Goal: Task Accomplishment & Management: Complete application form

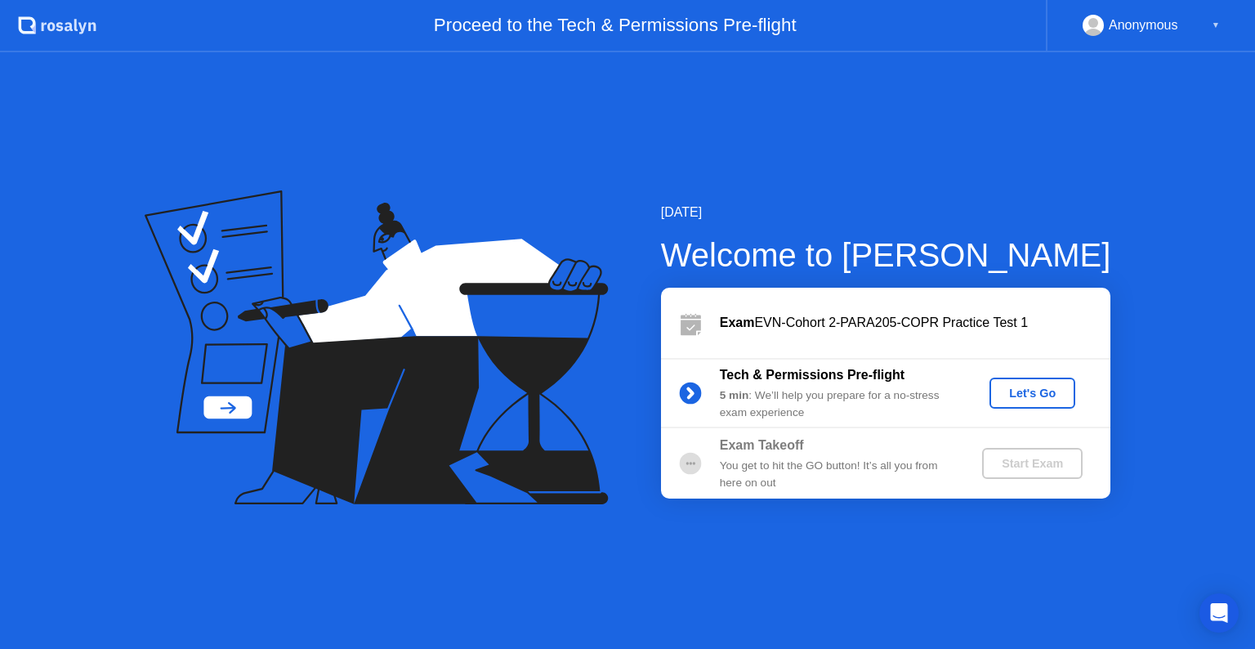
click at [1025, 457] on div "Start Exam" at bounding box center [1032, 463] width 87 height 13
click at [1013, 399] on div "Let's Go" at bounding box center [1032, 392] width 73 height 13
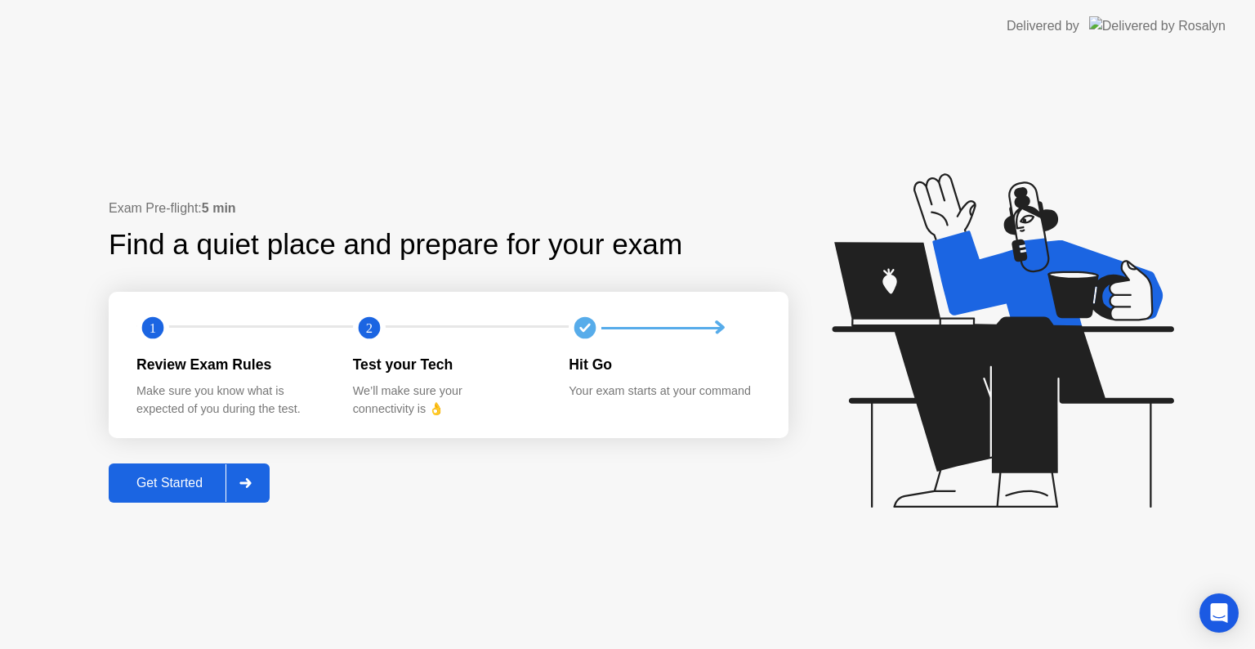
click at [187, 497] on button "Get Started" at bounding box center [189, 482] width 161 height 39
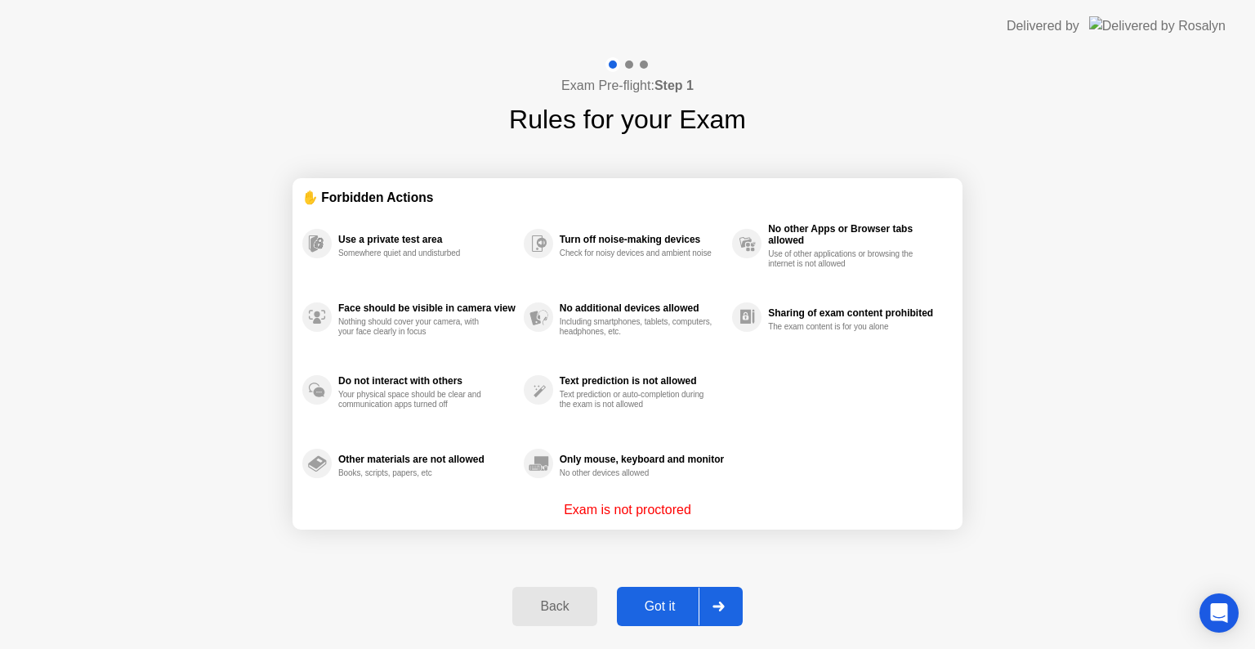
click at [667, 608] on div "Got it" at bounding box center [660, 606] width 77 height 15
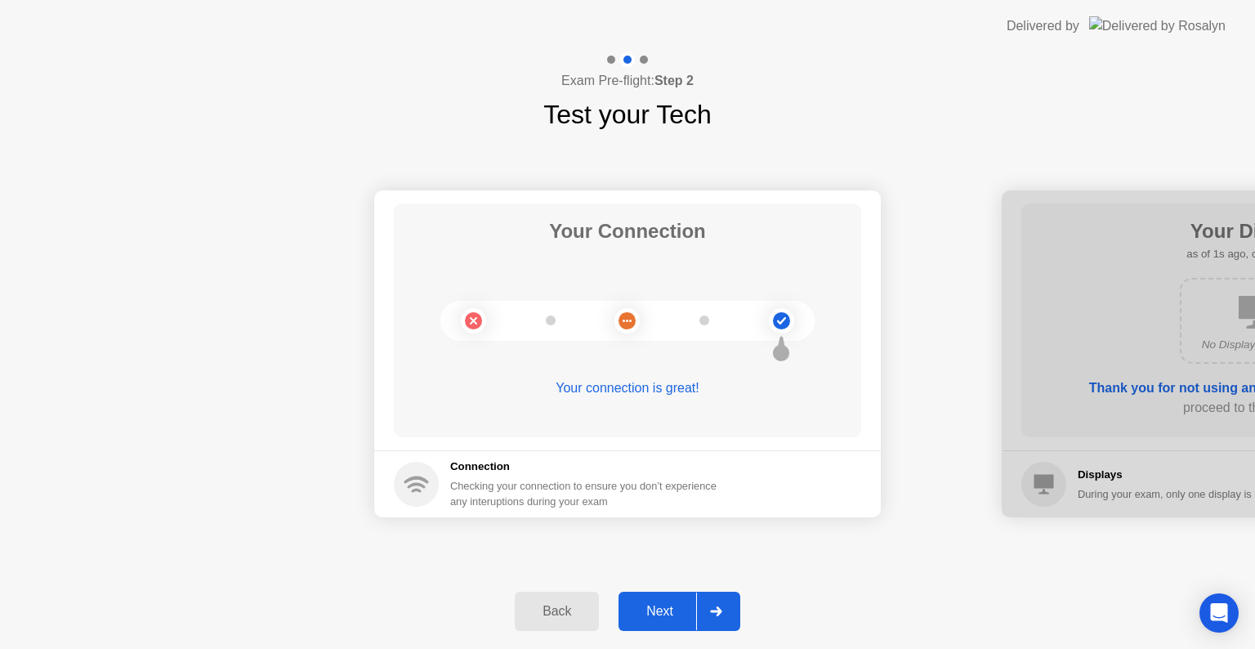
click at [671, 605] on div "Next" at bounding box center [659, 611] width 73 height 15
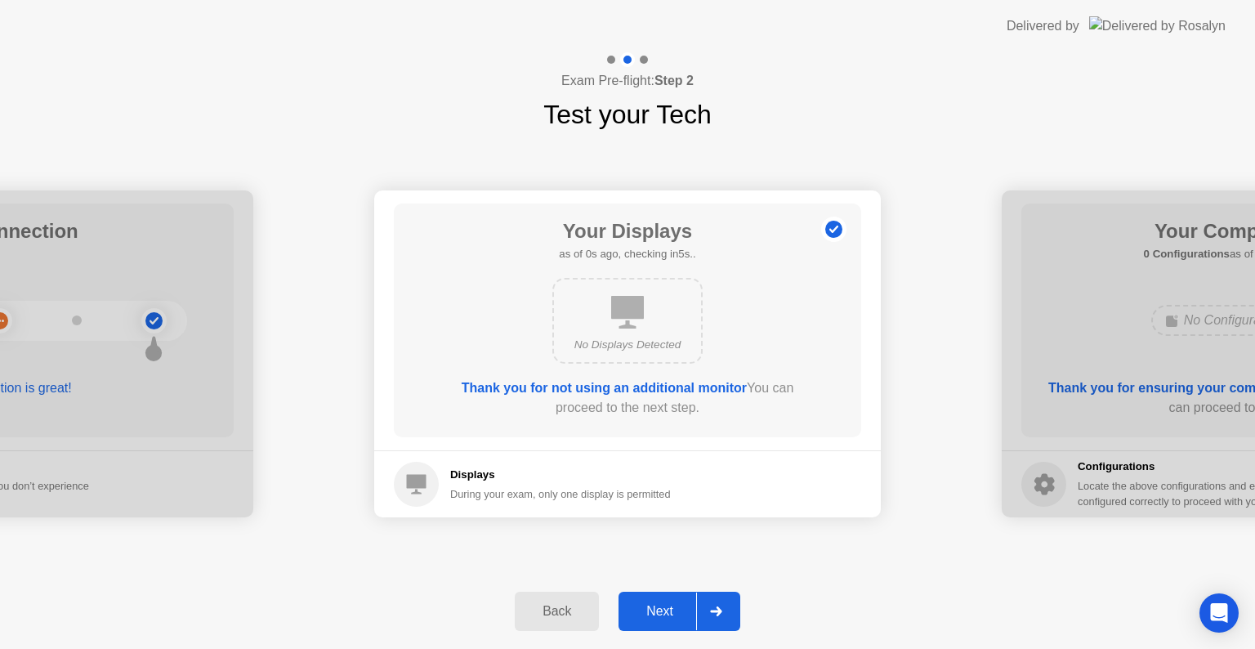
click at [671, 605] on div "Next" at bounding box center [659, 611] width 73 height 15
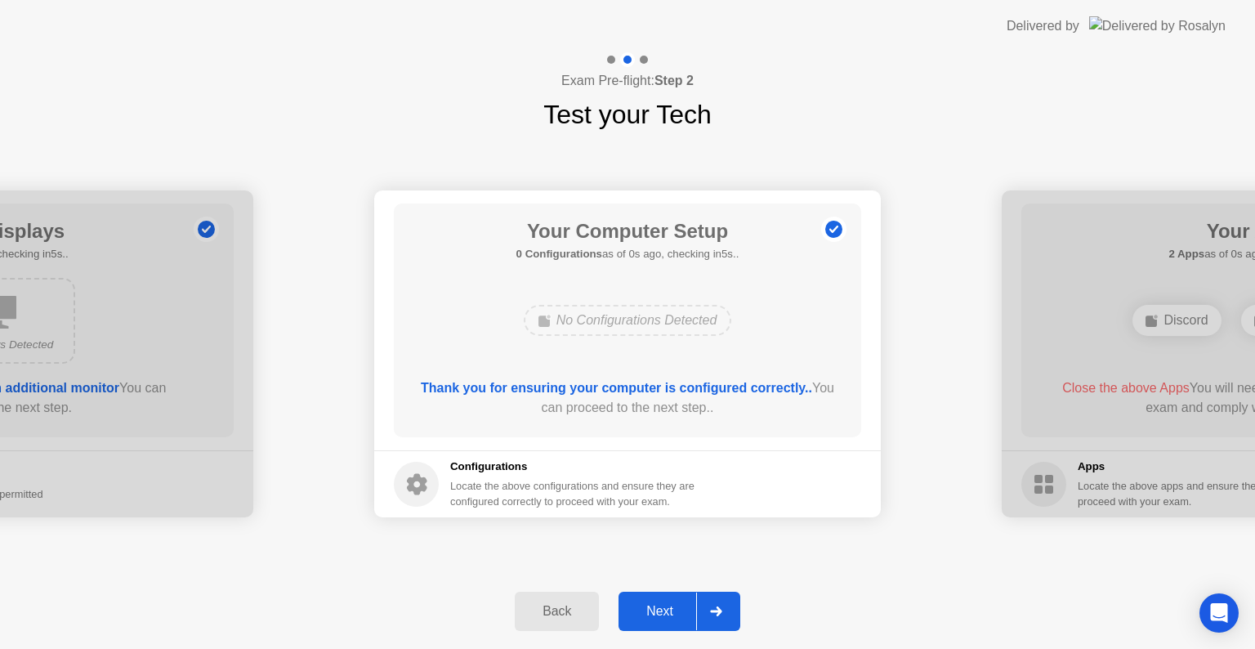
click at [671, 605] on div "Next" at bounding box center [659, 611] width 73 height 15
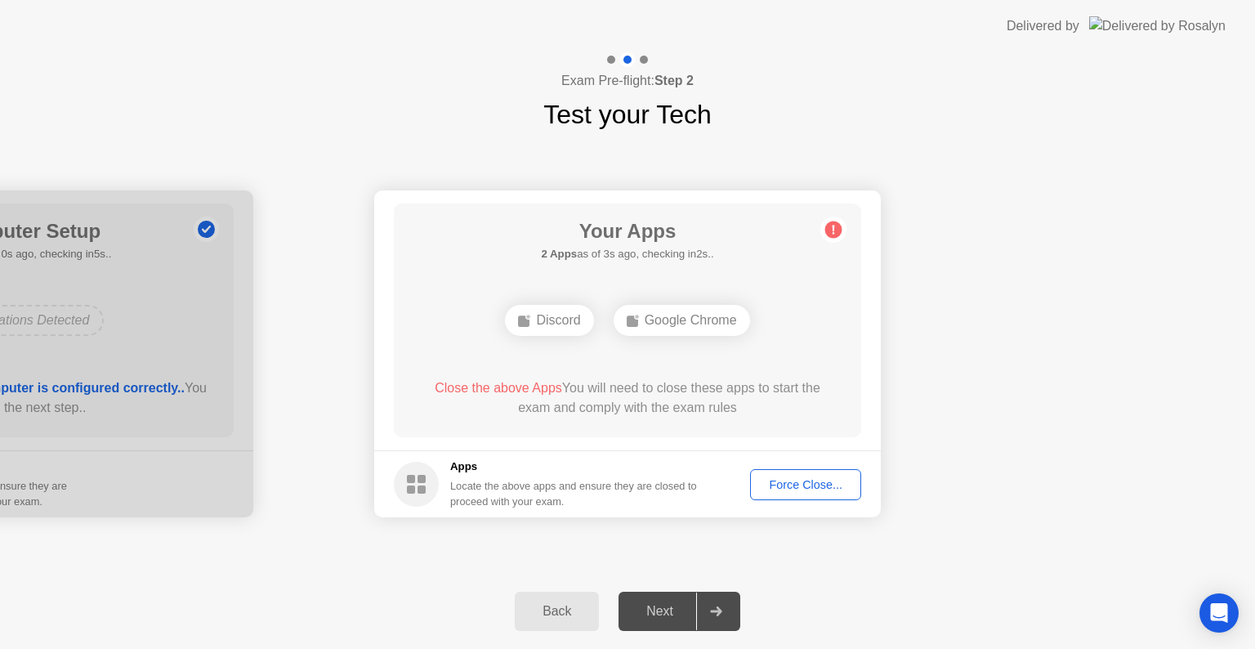
click at [819, 472] on button "Force Close..." at bounding box center [805, 484] width 111 height 31
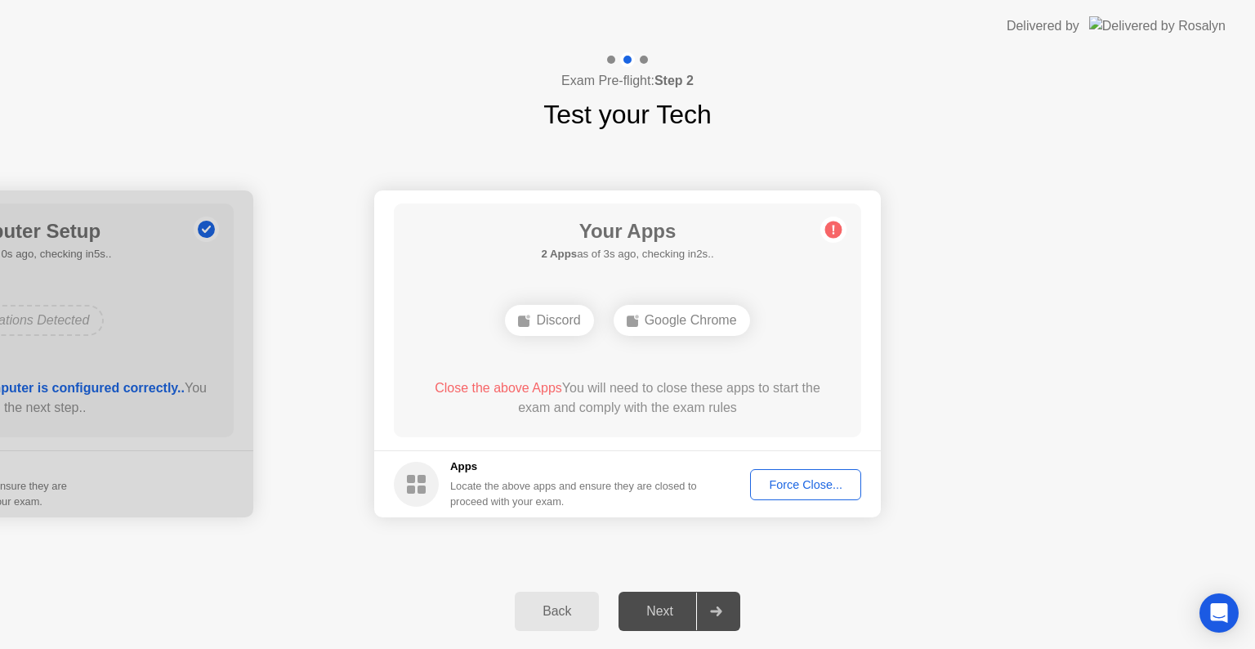
click at [684, 604] on div "Next" at bounding box center [659, 611] width 73 height 15
click at [712, 621] on div at bounding box center [715, 611] width 39 height 38
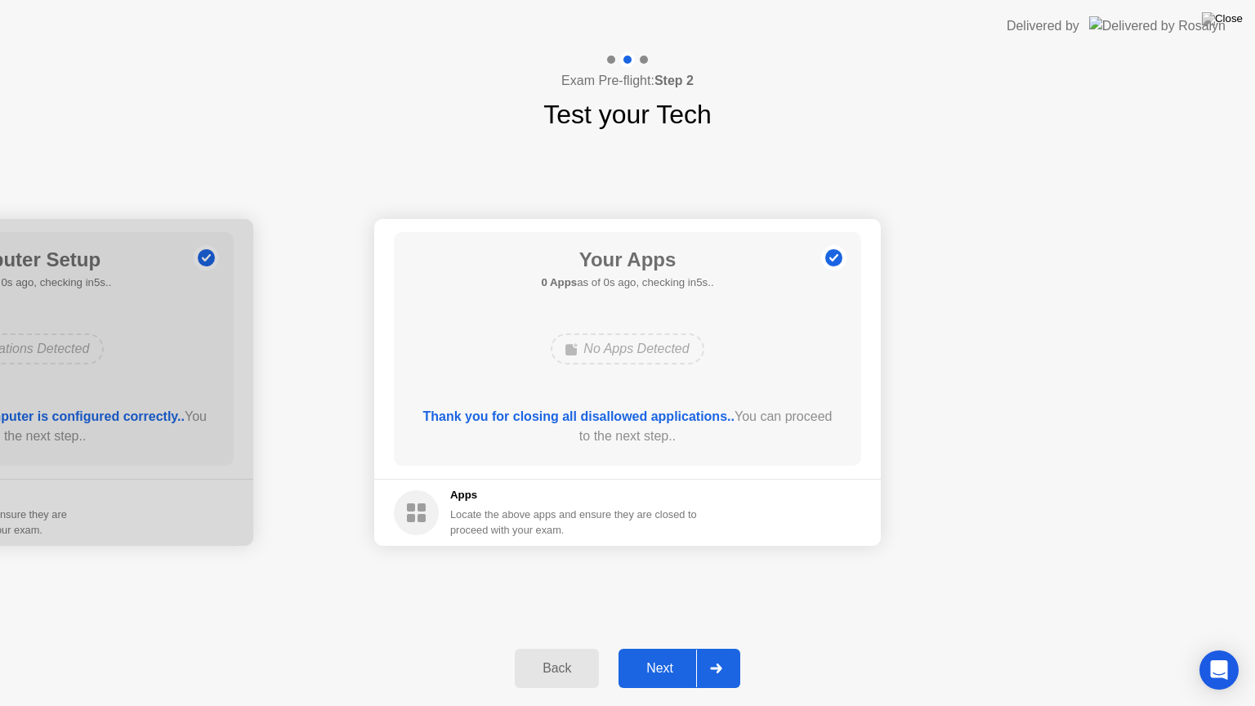
click at [663, 648] on div "Next" at bounding box center [659, 668] width 73 height 15
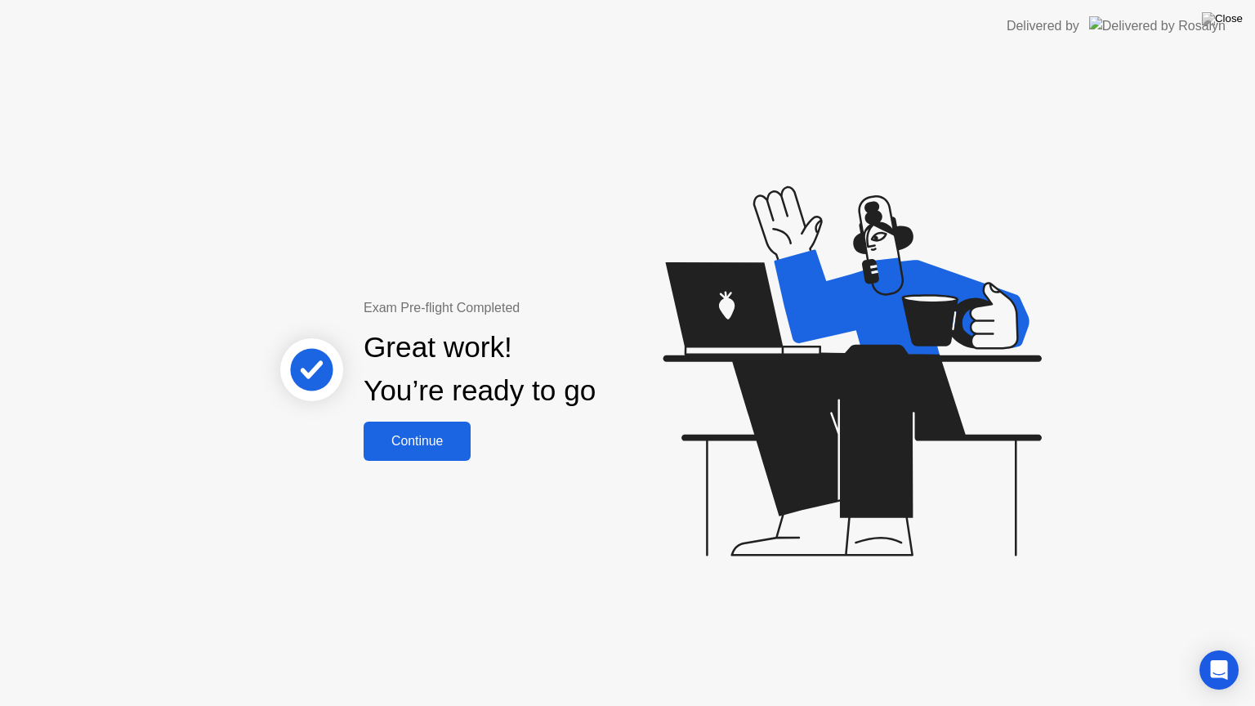
click at [423, 434] on div "Continue" at bounding box center [416, 441] width 97 height 15
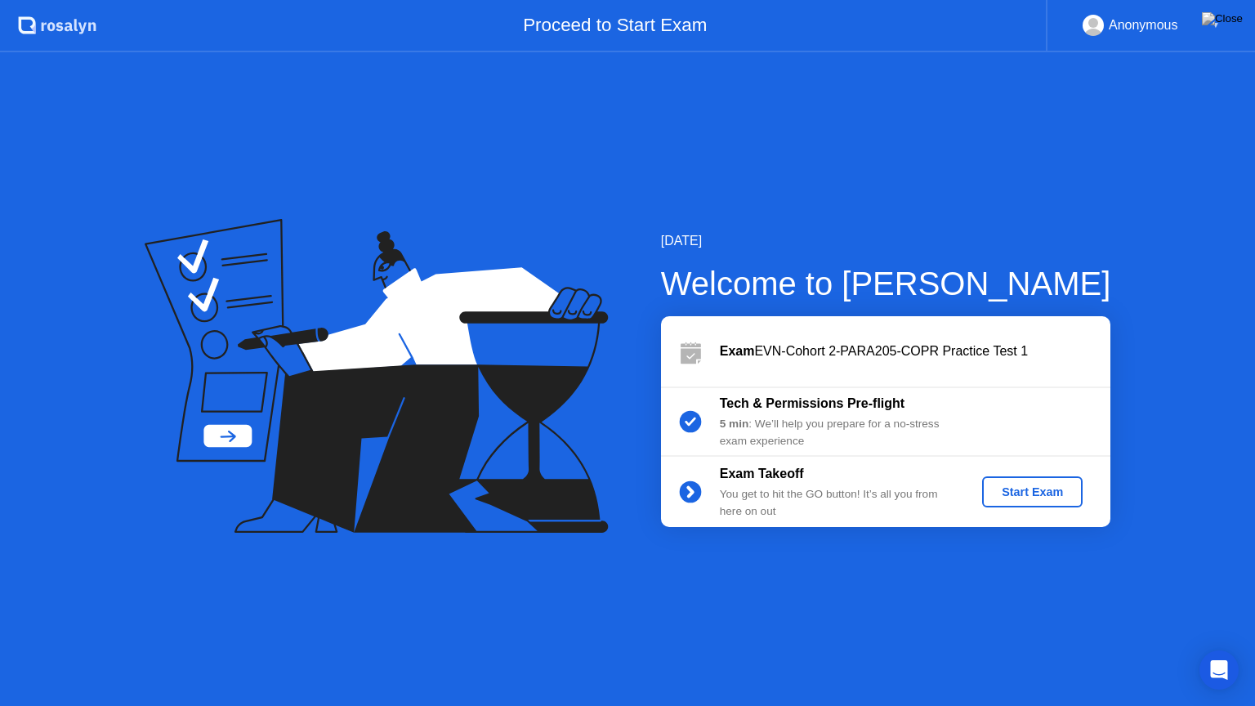
click at [1047, 493] on div "Start Exam" at bounding box center [1032, 491] width 87 height 13
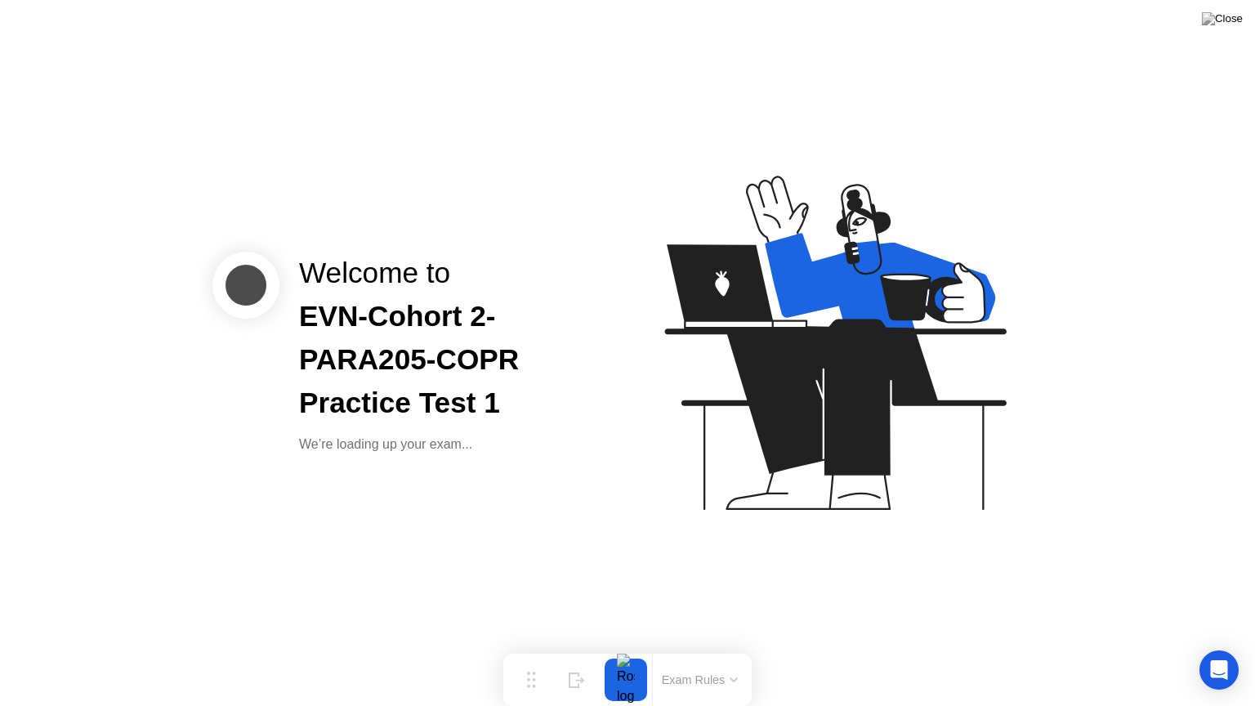
click at [401, 461] on div "Welcome to EVN-Cohort 2-PARA205-COPR Practice Test 1 We’re loading up your exam…" at bounding box center [627, 353] width 1255 height 706
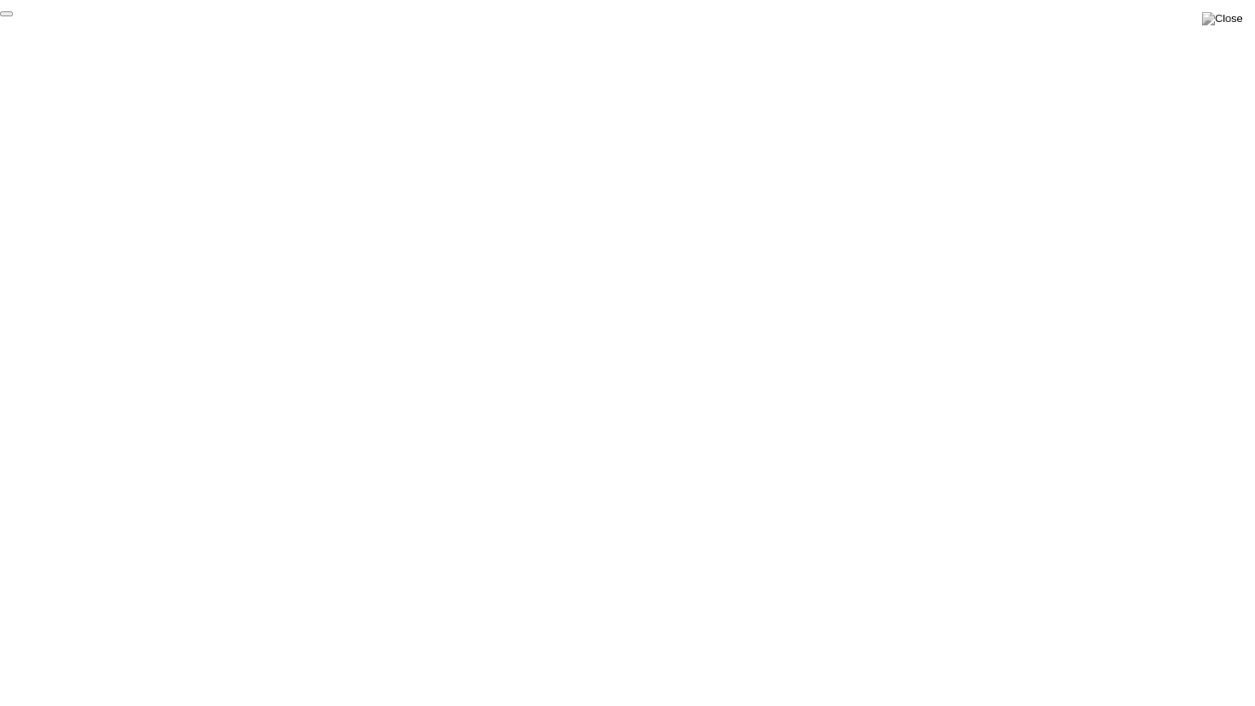
click div "End Proctoring Session"
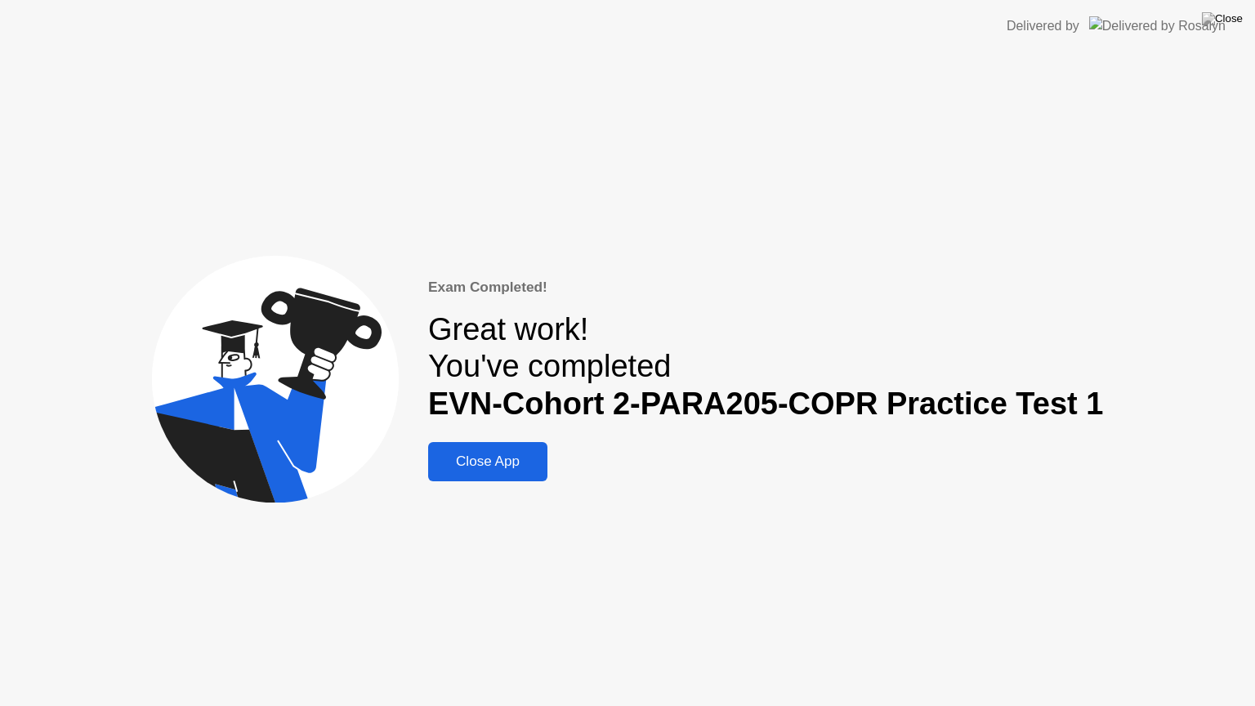
click at [516, 462] on div "Close App" at bounding box center [487, 461] width 109 height 16
